Goal: Task Accomplishment & Management: Use online tool/utility

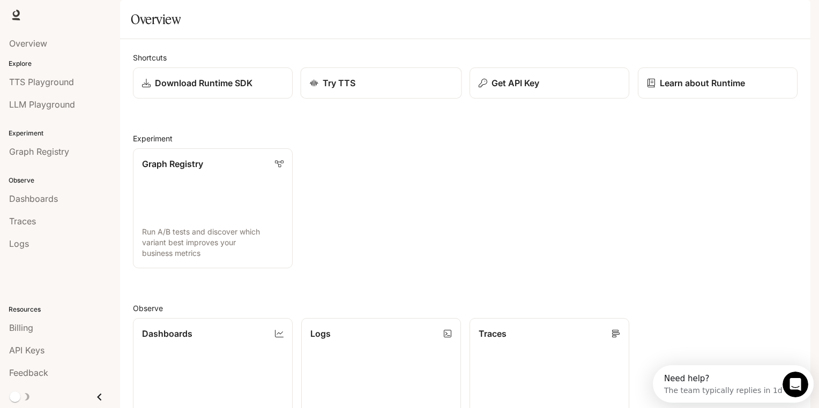
click at [367, 89] on div "Try TTS" at bounding box center [381, 83] width 143 height 13
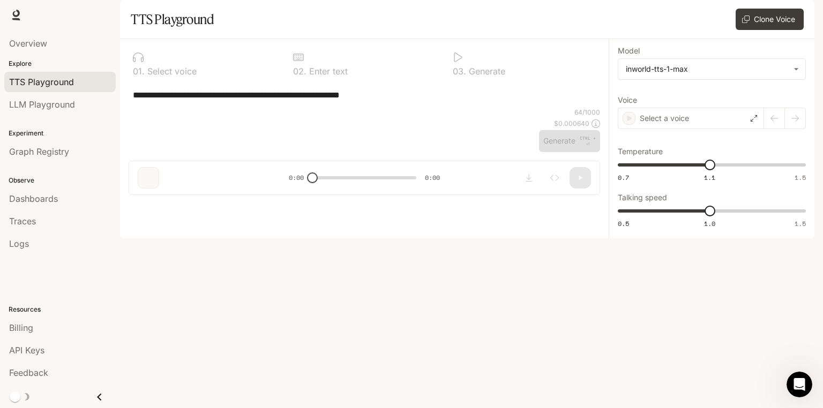
type textarea "**********"
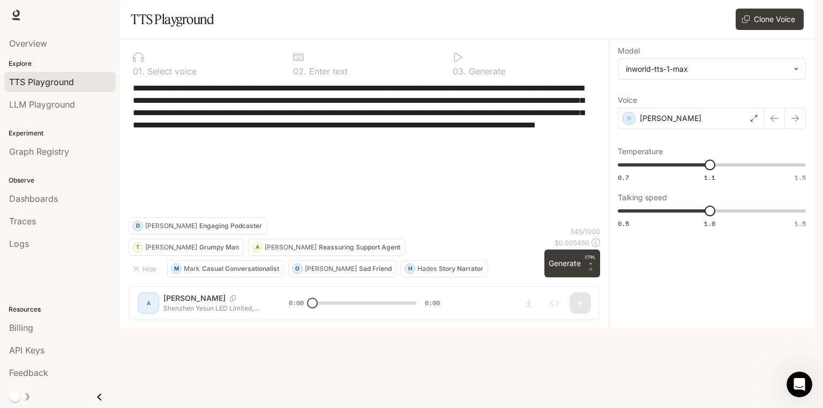
click at [493, 163] on textarea "**********" at bounding box center [364, 150] width 463 height 136
click at [708, 170] on span "1.09" at bounding box center [707, 165] width 11 height 11
type input "*"
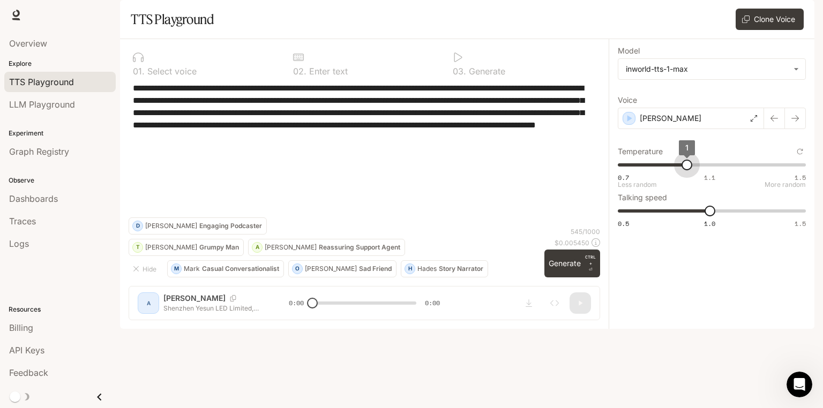
drag, startPoint x: 707, startPoint y: 195, endPoint x: 686, endPoint y: 195, distance: 20.9
click at [686, 170] on span "1" at bounding box center [687, 165] width 11 height 11
click at [24, 328] on span "Billing" at bounding box center [21, 328] width 24 height 13
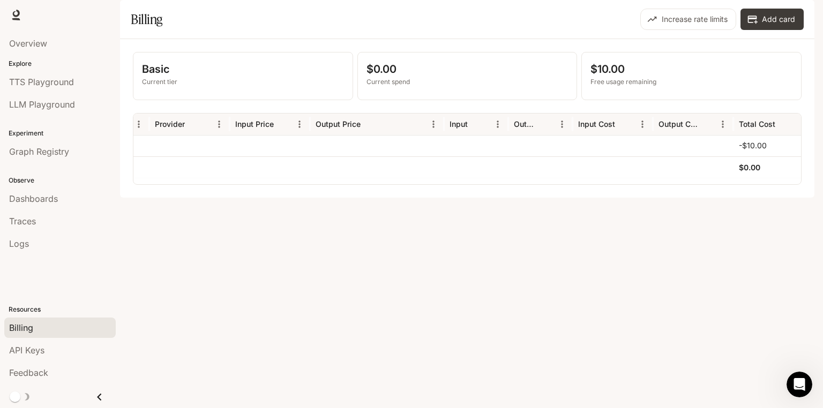
scroll to position [0, 208]
drag, startPoint x: 670, startPoint y: 203, endPoint x: 430, endPoint y: 223, distance: 240.4
click at [430, 198] on div "Basic Current tier $0.00 Current spend $10.00 Free usage remaining Service Mode…" at bounding box center [467, 118] width 694 height 159
click at [625, 156] on div at bounding box center [601, 145] width 80 height 21
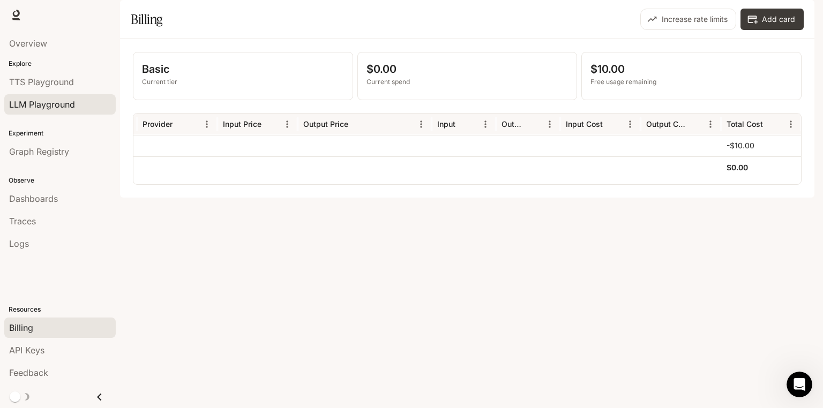
click at [60, 99] on span "LLM Playground" at bounding box center [42, 104] width 66 height 13
